Goal: Task Accomplishment & Management: Complete application form

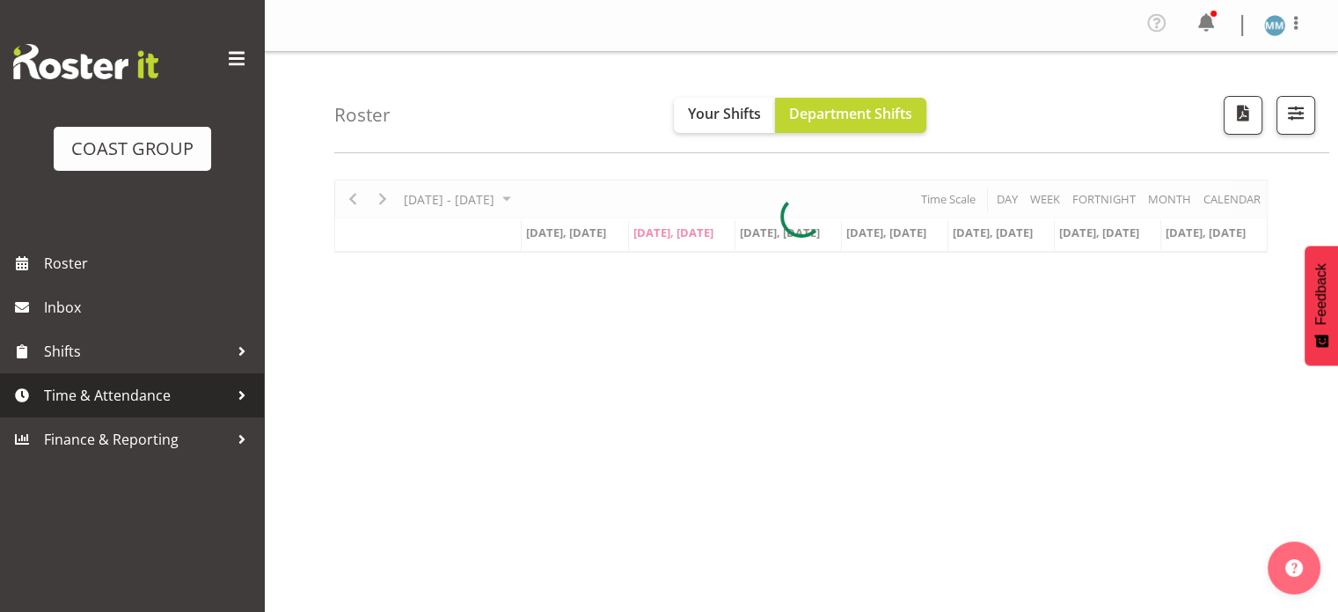
click at [157, 388] on span "Time & Attendance" at bounding box center [136, 395] width 185 height 26
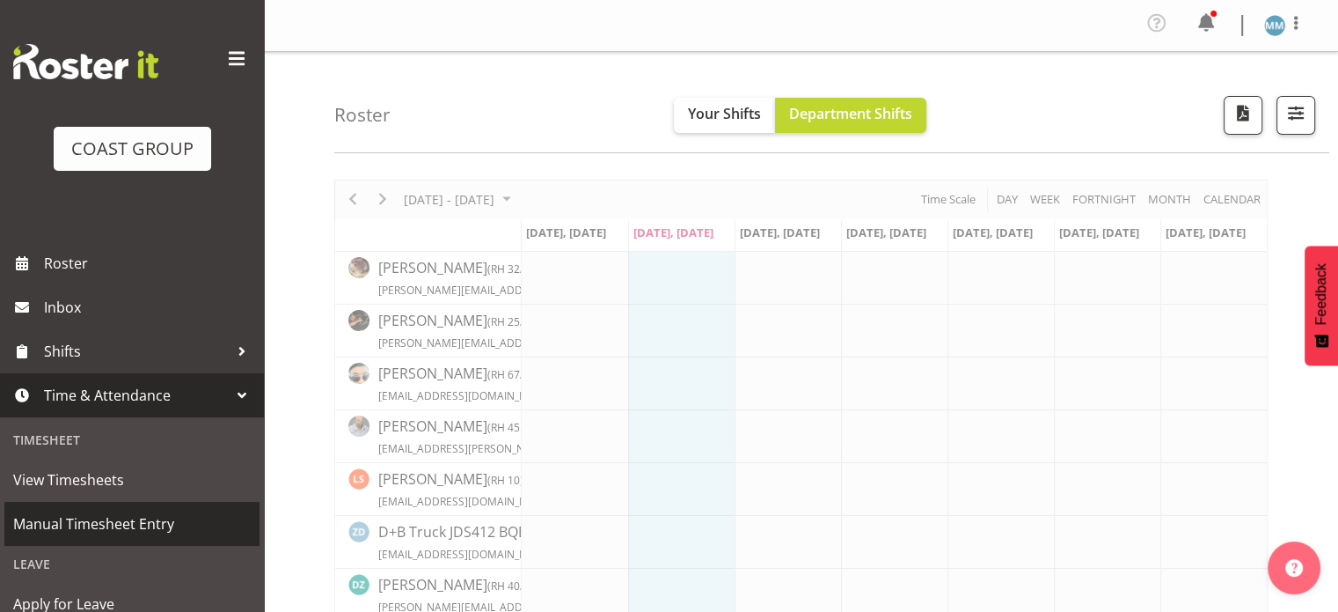
click at [137, 523] on span "Manual Timesheet Entry" at bounding box center [132, 523] width 238 height 26
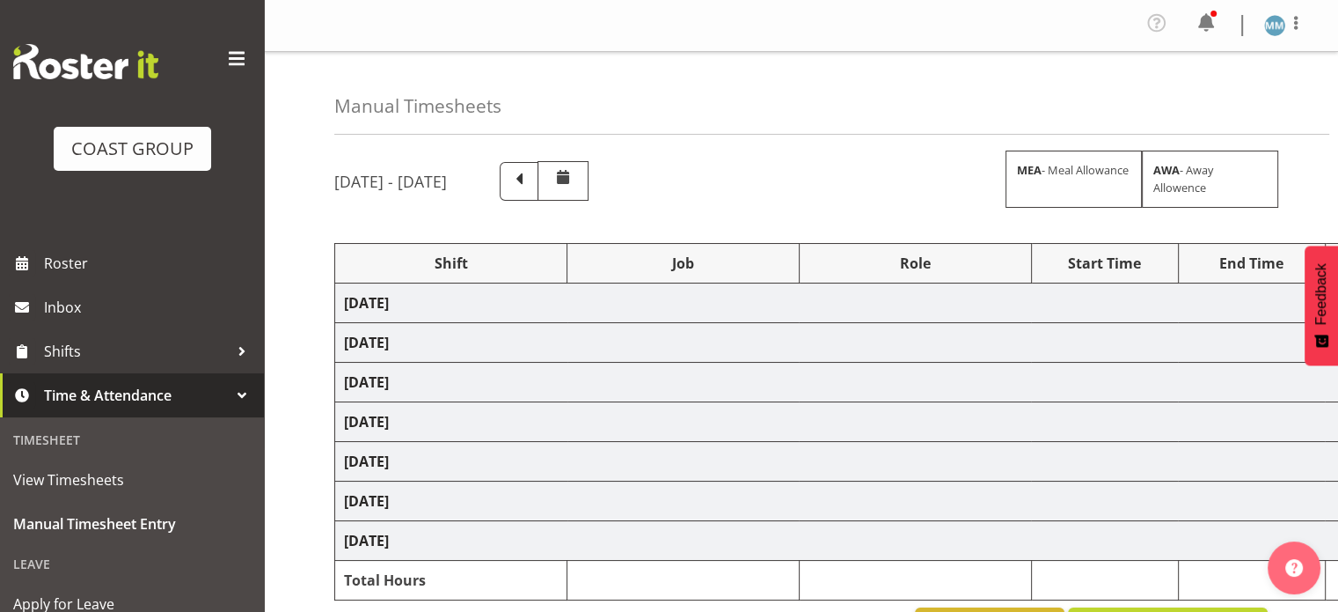
click at [229, 55] on span at bounding box center [237, 59] width 28 height 28
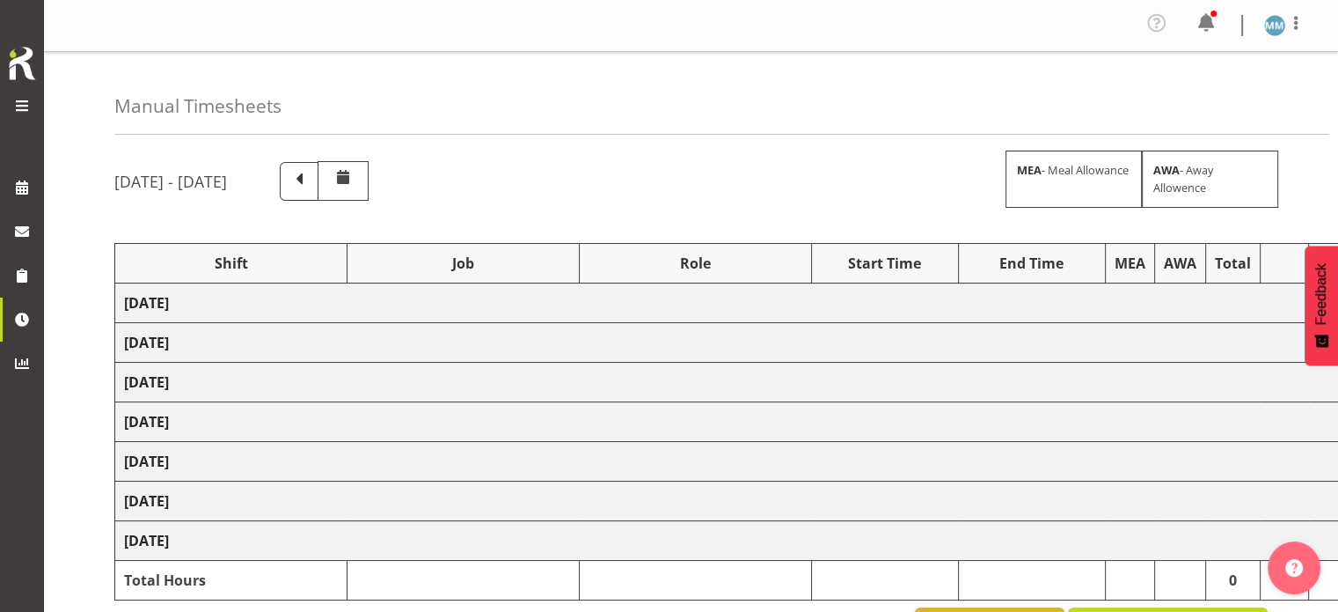
select select "77820"
select select "10197"
select select "78451"
select select "10277"
select select "77820"
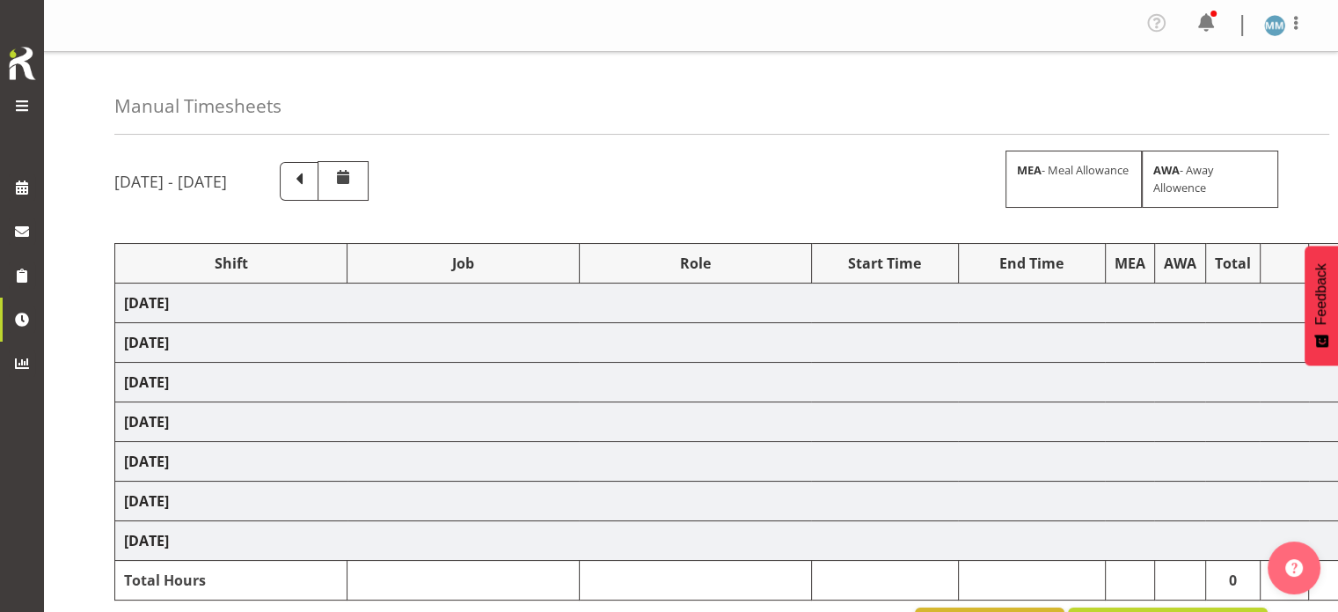
select select "10197"
select select "77820"
select select "10197"
select select "77820"
select select "10197"
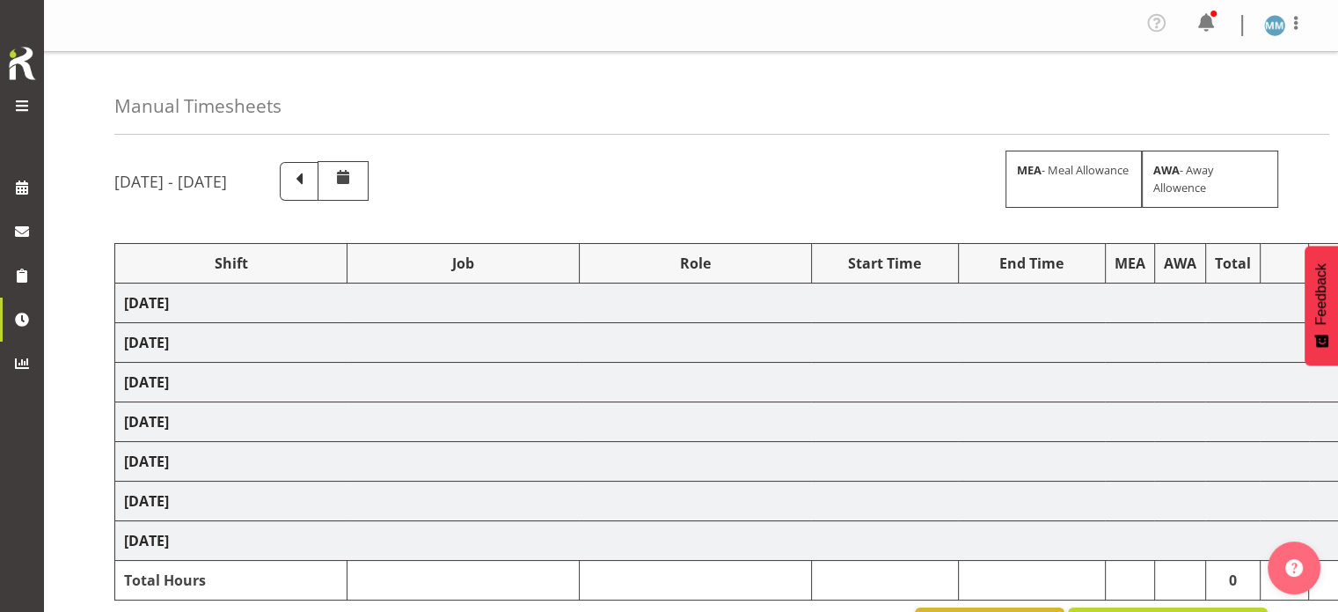
select select "73746"
select select "9869"
select select "73746"
select select "9869"
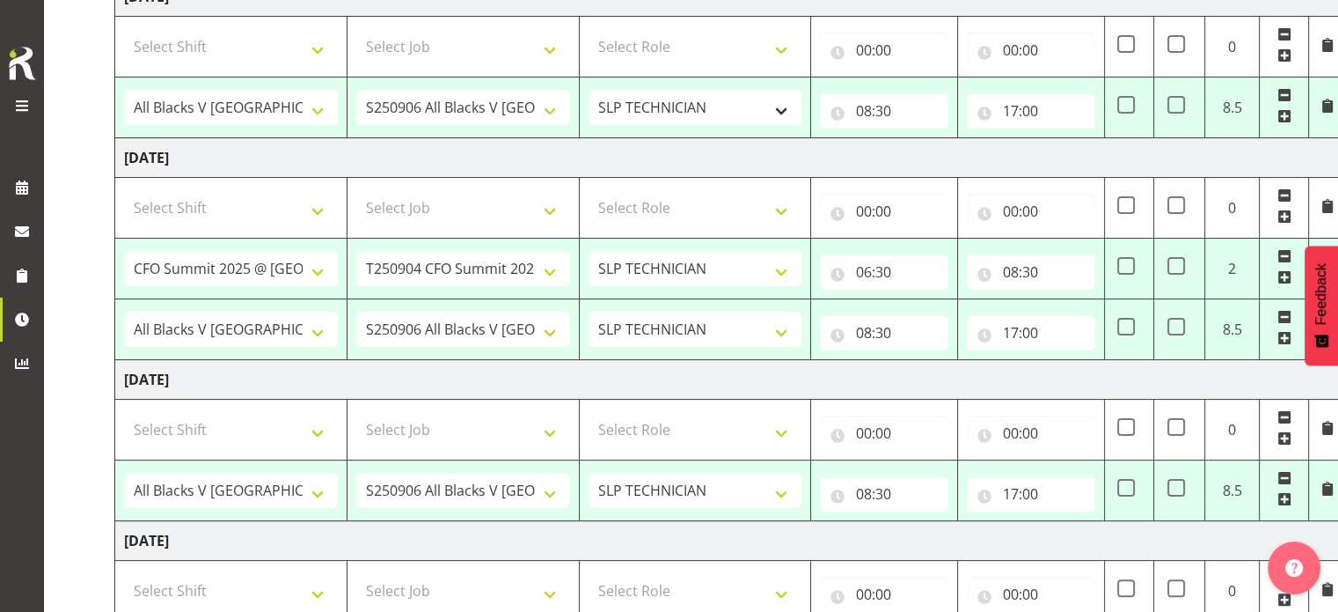
scroll to position [311, 0]
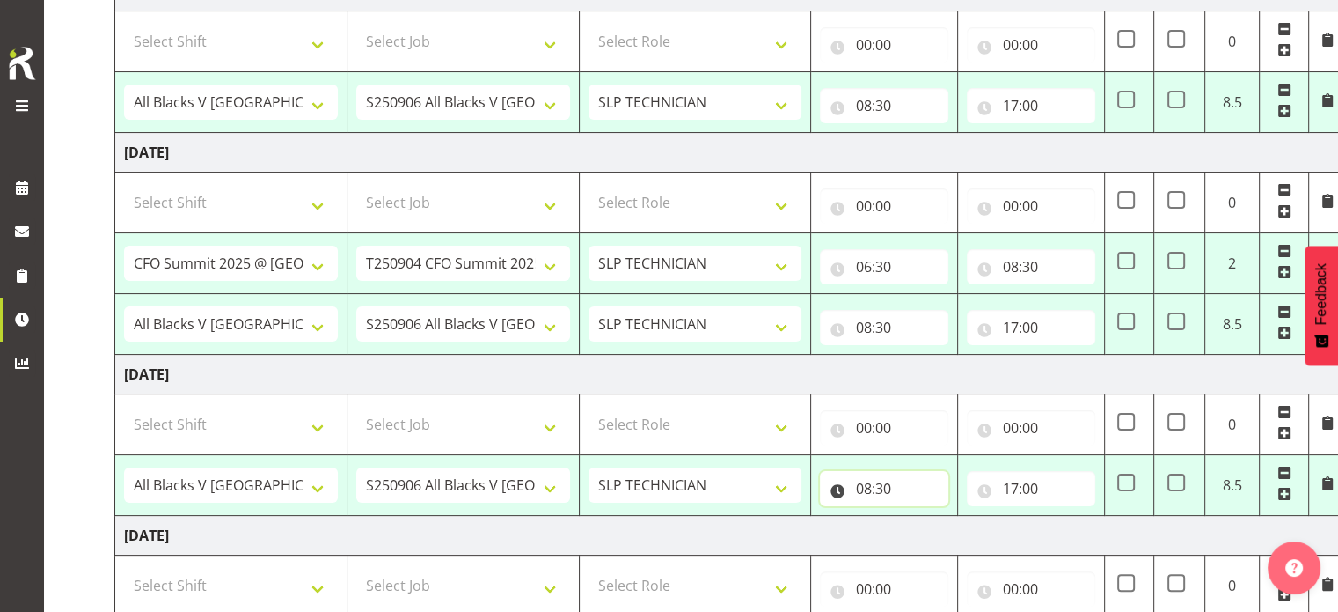
click at [868, 488] on input "08:30" at bounding box center [884, 488] width 128 height 35
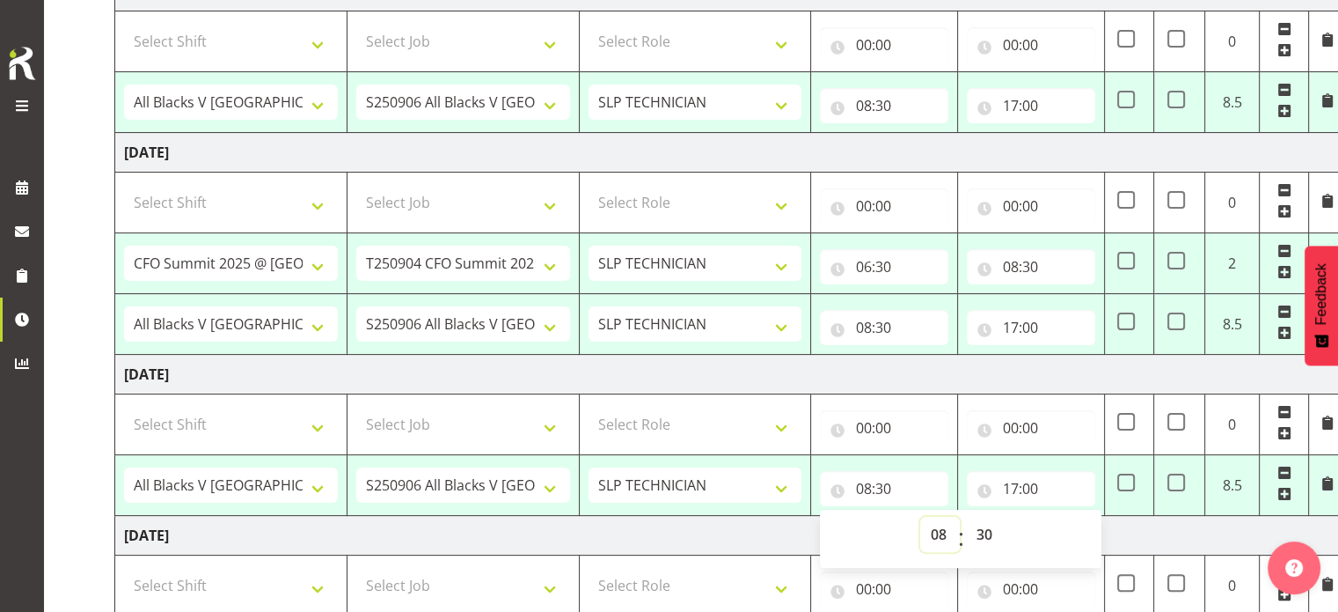
click at [941, 535] on select "00 01 02 03 04 05 06 07 08 09 10 11 12 13 14 15 16 17 18 19 20 21 22 23" at bounding box center [940, 533] width 40 height 35
select select "10"
click at [920, 516] on select "00 01 02 03 04 05 06 07 08 09 10 11 12 13 14 15 16 17 18 19 20 21 22 23" at bounding box center [940, 533] width 40 height 35
type input "10:30"
click at [831, 384] on td "Friday 5th September 2025" at bounding box center [730, 375] width 1231 height 40
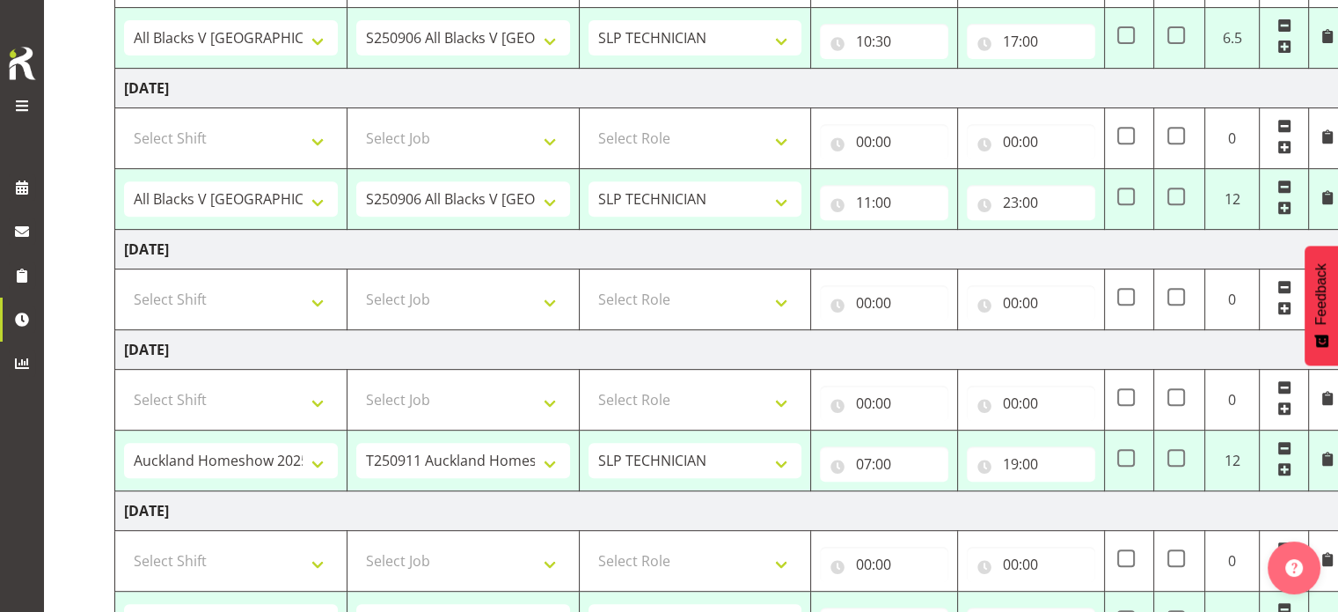
scroll to position [763, 0]
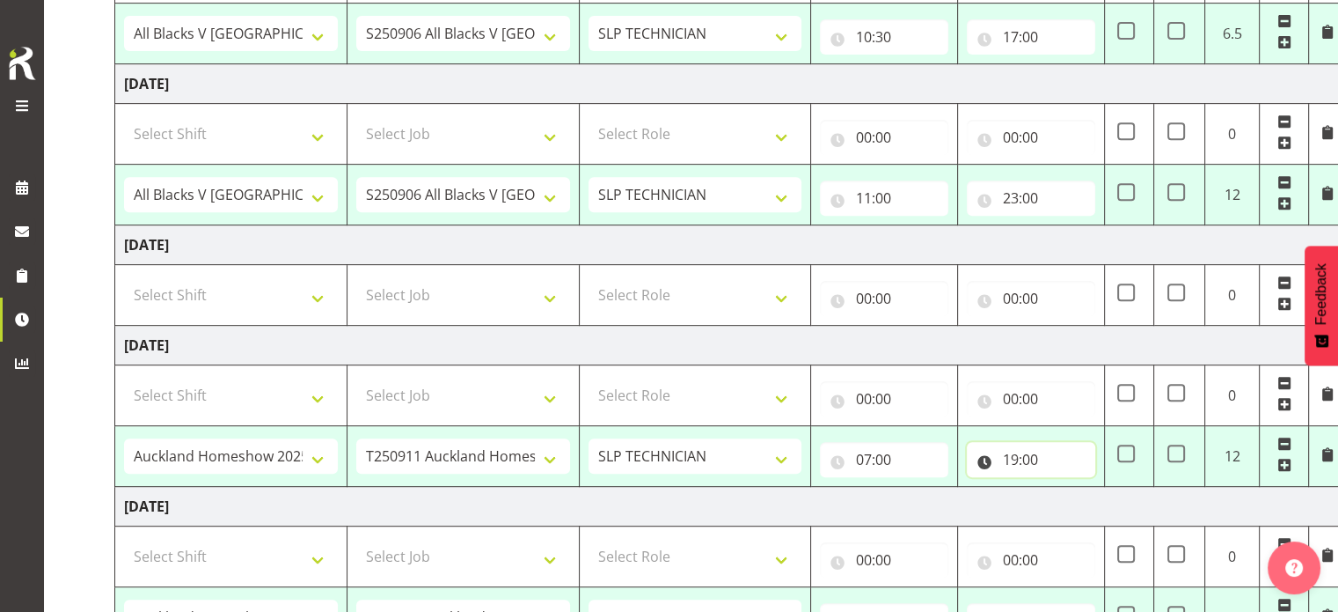
click at [1018, 459] on input "19:00" at bounding box center [1031, 459] width 128 height 35
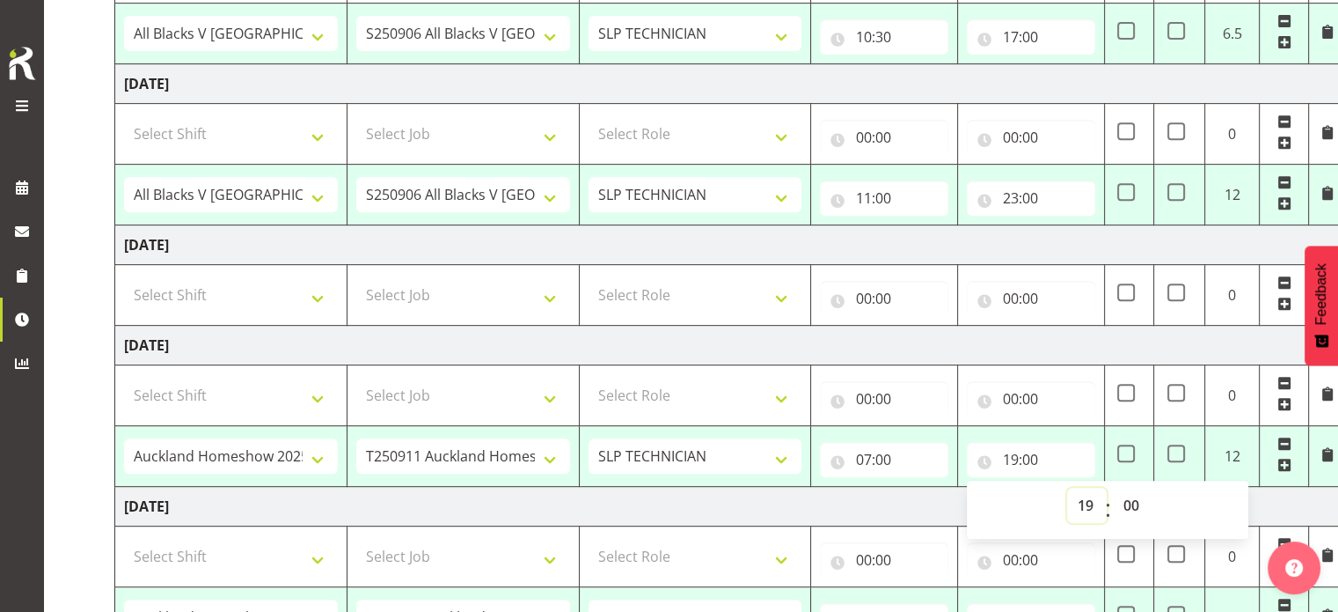
click at [1074, 491] on select "00 01 02 03 04 05 06 07 08 09 10 11 12 13 14 15 16 17 18 19 20 21 22 23" at bounding box center [1087, 504] width 40 height 35
select select "18"
click at [1067, 487] on select "00 01 02 03 04 05 06 07 08 09 10 11 12 13 14 15 16 17 18 19 20 21 22 23" at bounding box center [1087, 504] width 40 height 35
type input "18:00"
click at [919, 502] on td "Tuesday 9th September 2025" at bounding box center [730, 507] width 1231 height 40
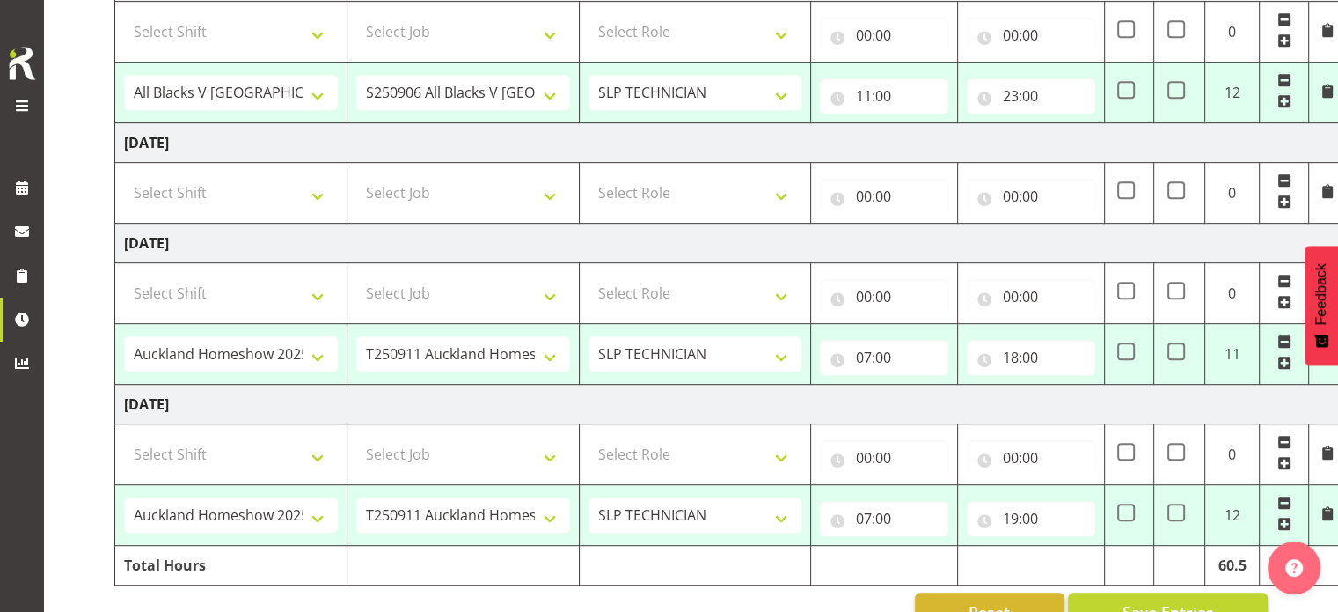
scroll to position [866, 0]
click at [1011, 513] on input "19:00" at bounding box center [1031, 517] width 128 height 35
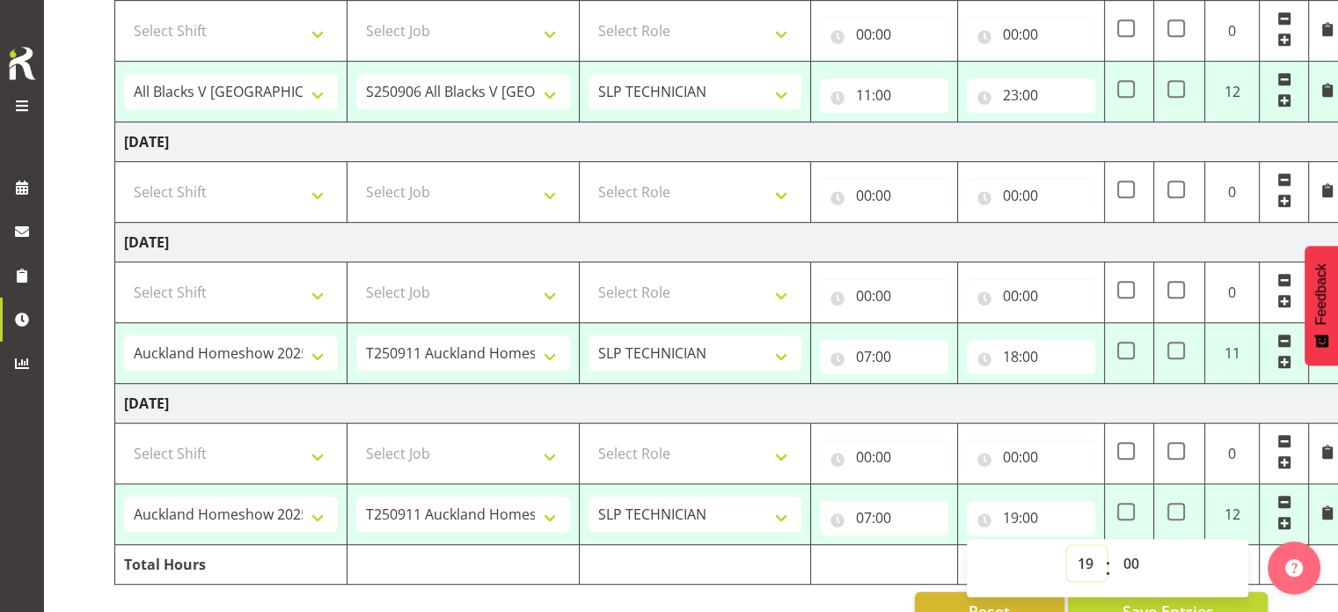
click at [1088, 559] on select "00 01 02 03 04 05 06 07 08 09 10 11 12 13 14 15 16 17 18 19 20 21 22 23" at bounding box center [1087, 563] width 40 height 35
select select "18"
click at [1067, 546] on select "00 01 02 03 04 05 06 07 08 09 10 11 12 13 14 15 16 17 18 19 20 21 22 23" at bounding box center [1087, 563] width 40 height 35
type input "18:00"
click at [1133, 559] on select "00 01 02 03 04 05 06 07 08 09 10 11 12 13 14 15 16 17 18 19 20 21 22 23 24 25 2…" at bounding box center [1133, 563] width 40 height 35
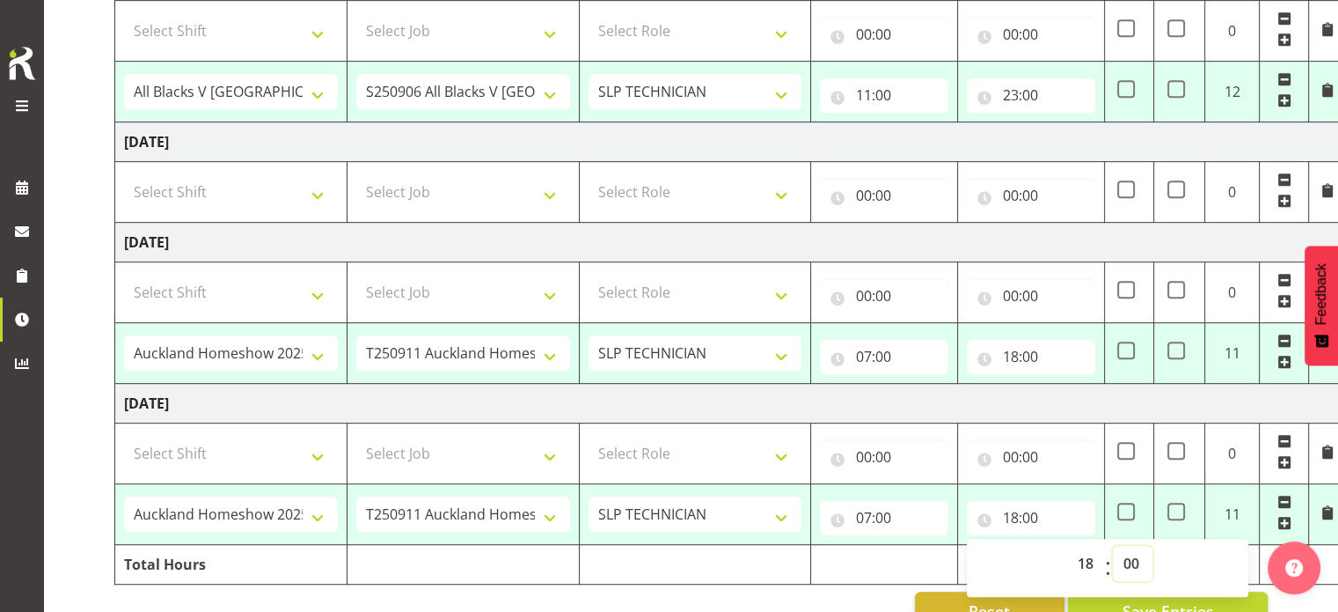
select select "30"
click at [1113, 546] on select "00 01 02 03 04 05 06 07 08 09 10 11 12 13 14 15 16 17 18 19 20 21 22 23 24 25 2…" at bounding box center [1133, 563] width 40 height 35
type input "18:30"
click at [1034, 411] on td "Tuesday 9th September 2025" at bounding box center [730, 404] width 1231 height 40
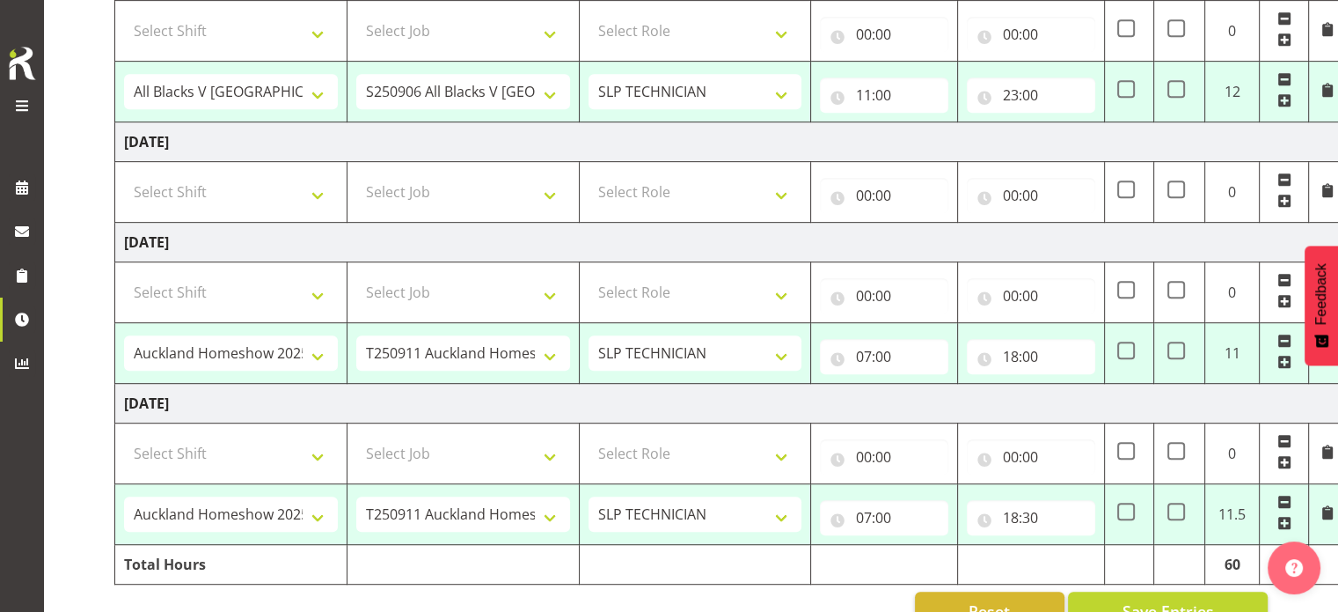
scroll to position [906, 0]
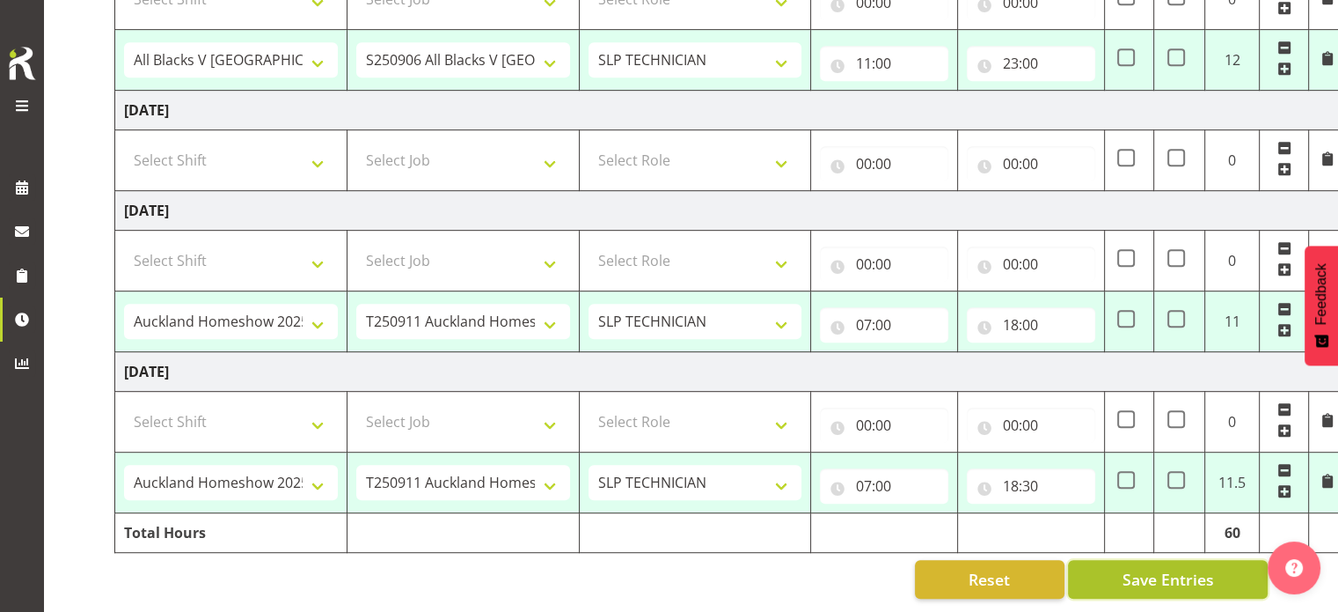
click at [1182, 575] on span "Save Entries" at bounding box center [1168, 579] width 92 height 23
select select "77820"
select select "10197"
type input "08:30"
type input "17:00"
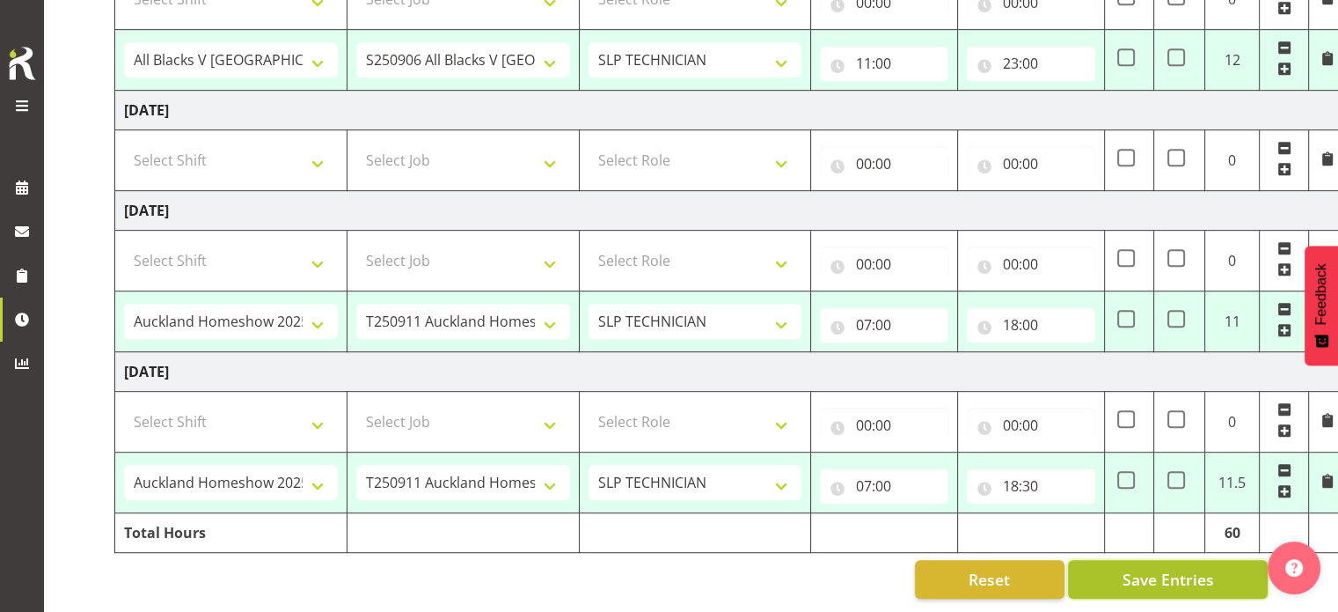
select select "78451"
select select "10277"
type input "06:30"
type input "08:30"
select select "77820"
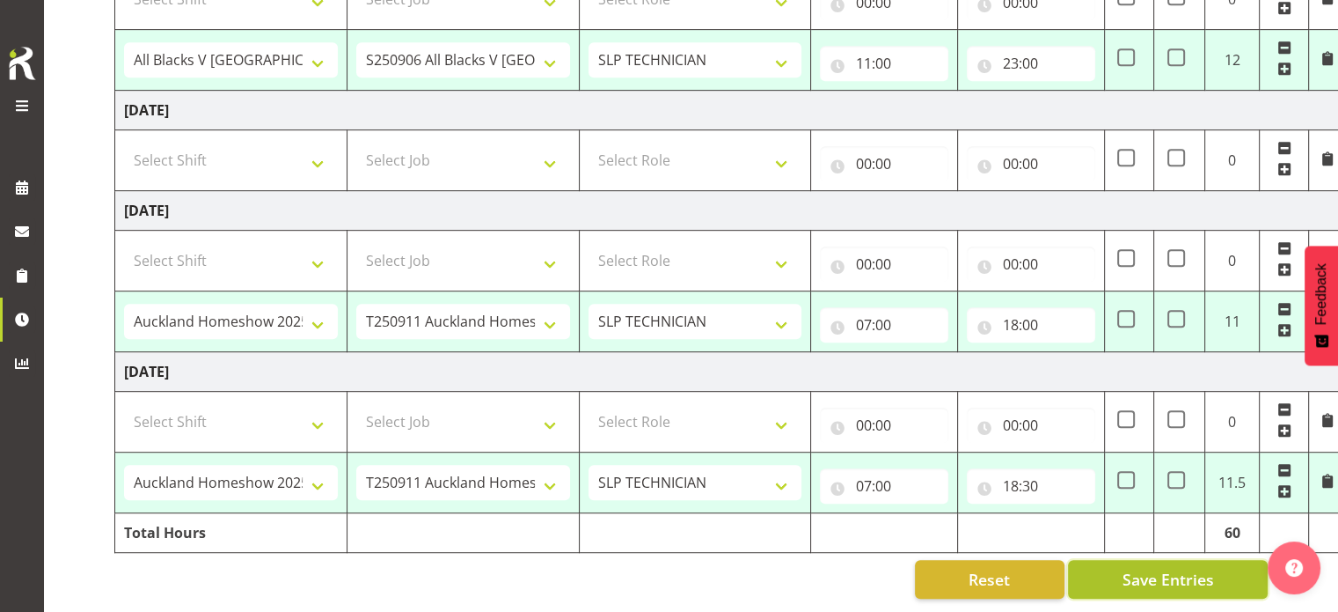
select select "10197"
type input "08:30"
type input "17:00"
select select "77820"
select select "10197"
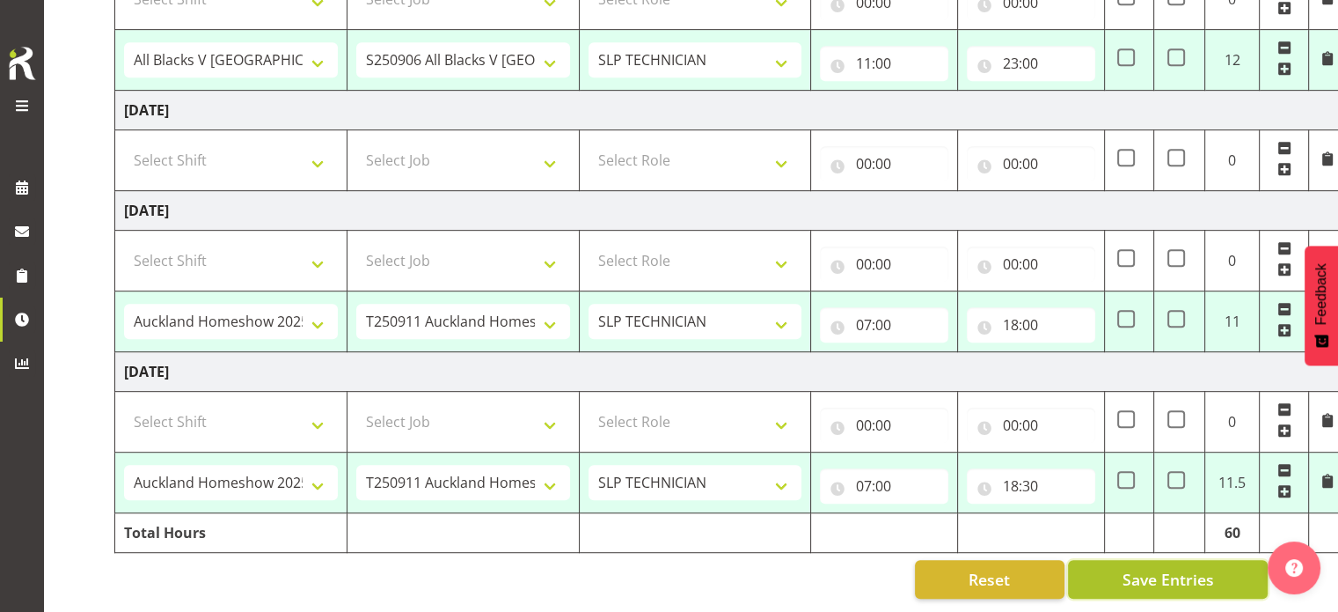
type input "10:30"
type input "17:00"
select select "77820"
select select "10197"
type input "11:00"
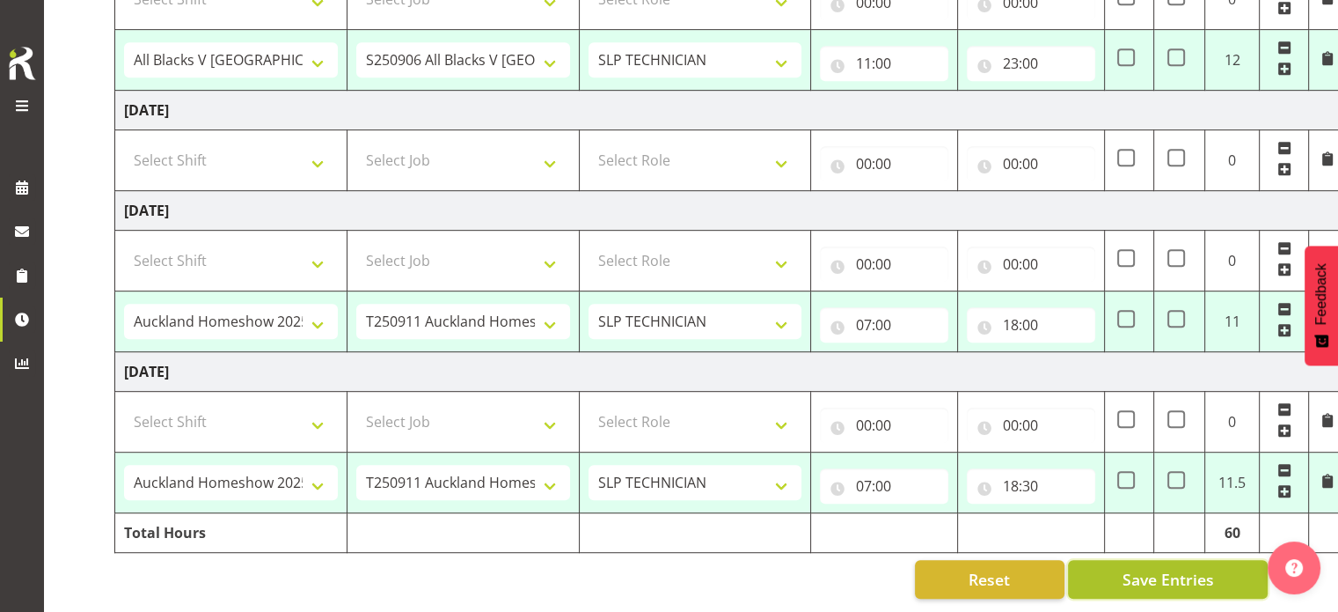
type input "23:00"
select select "73746"
select select "9869"
type input "07:00"
type input "18:00"
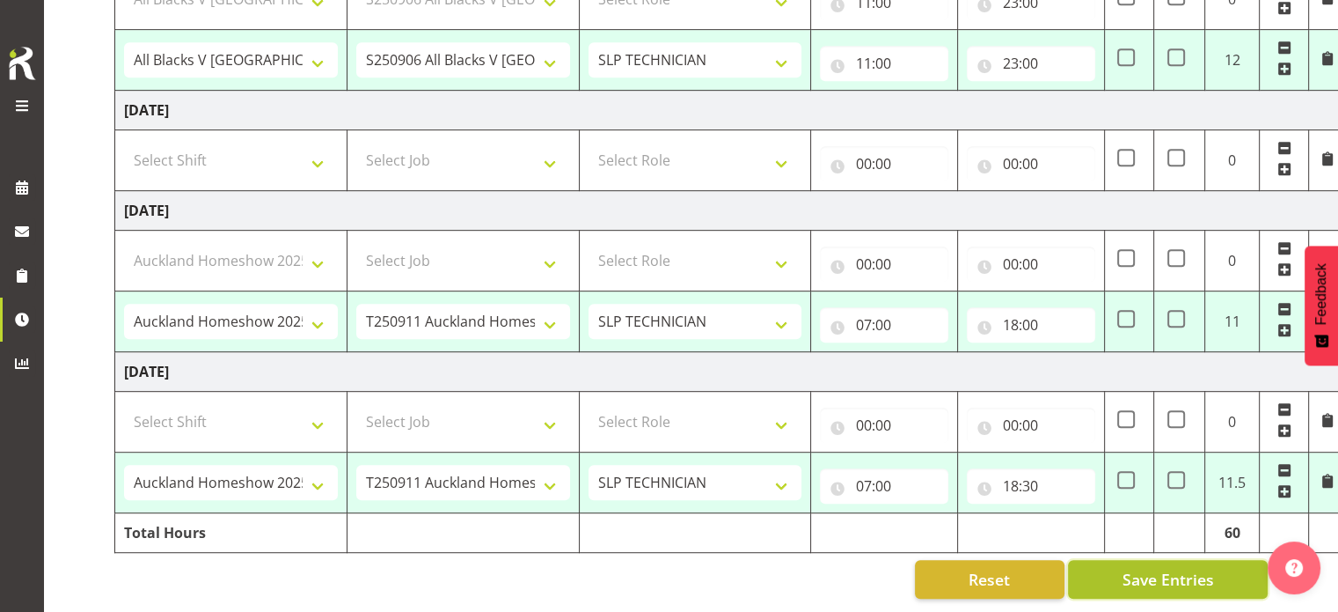
select select "73746"
select select "9869"
type input "07:00"
type input "08:30"
